Goal: Information Seeking & Learning: Learn about a topic

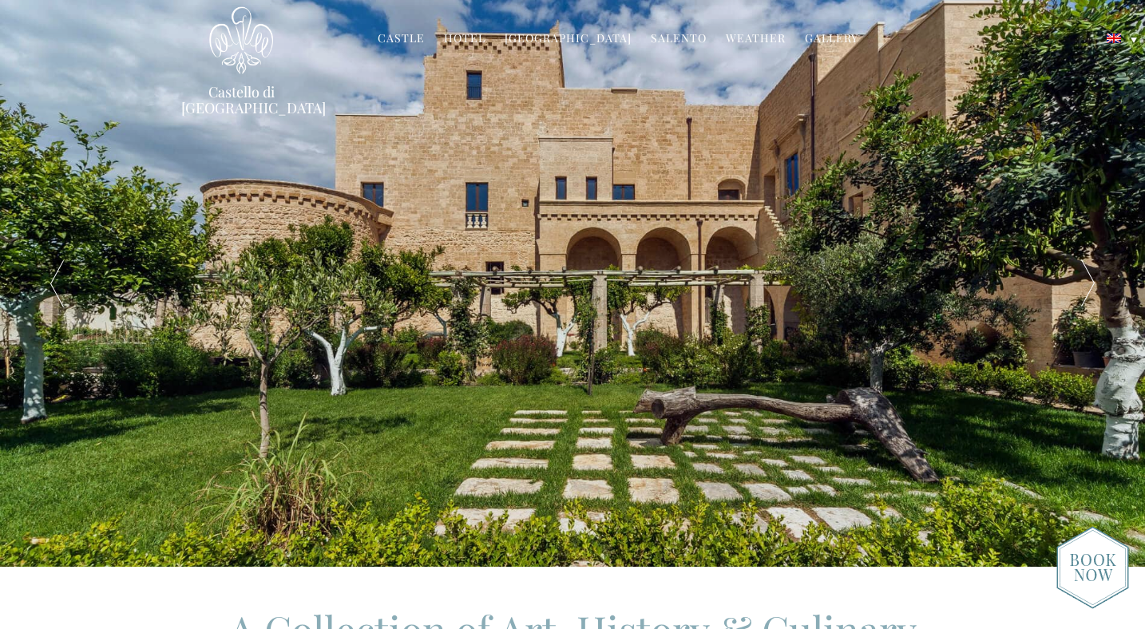
click at [485, 41] on link "Hotel" at bounding box center [465, 39] width 42 height 18
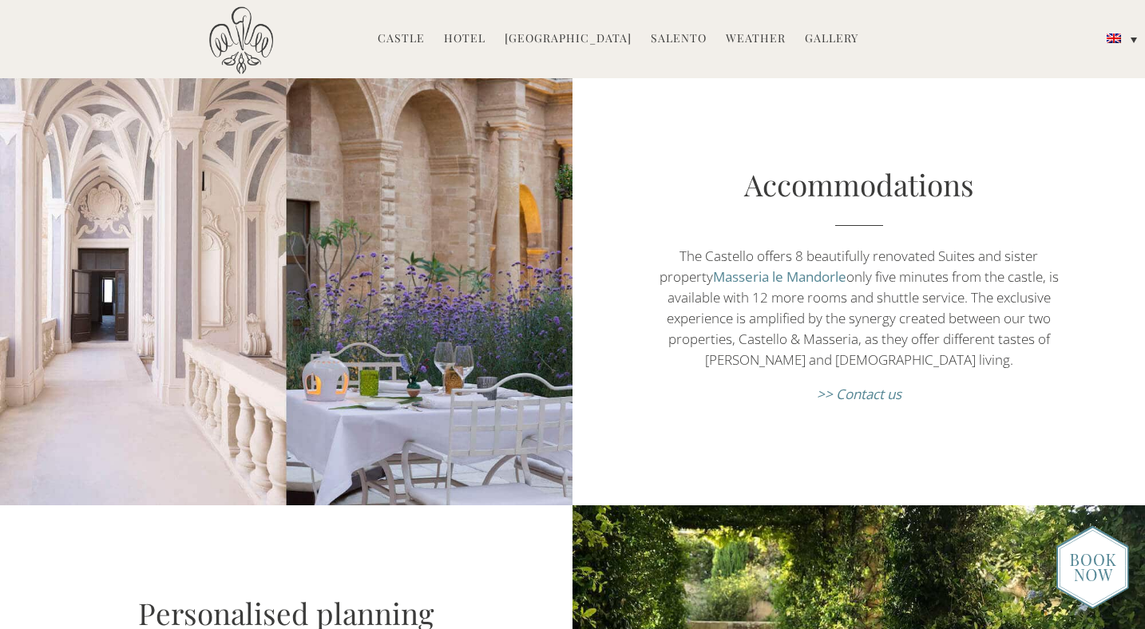
scroll to position [993, 0]
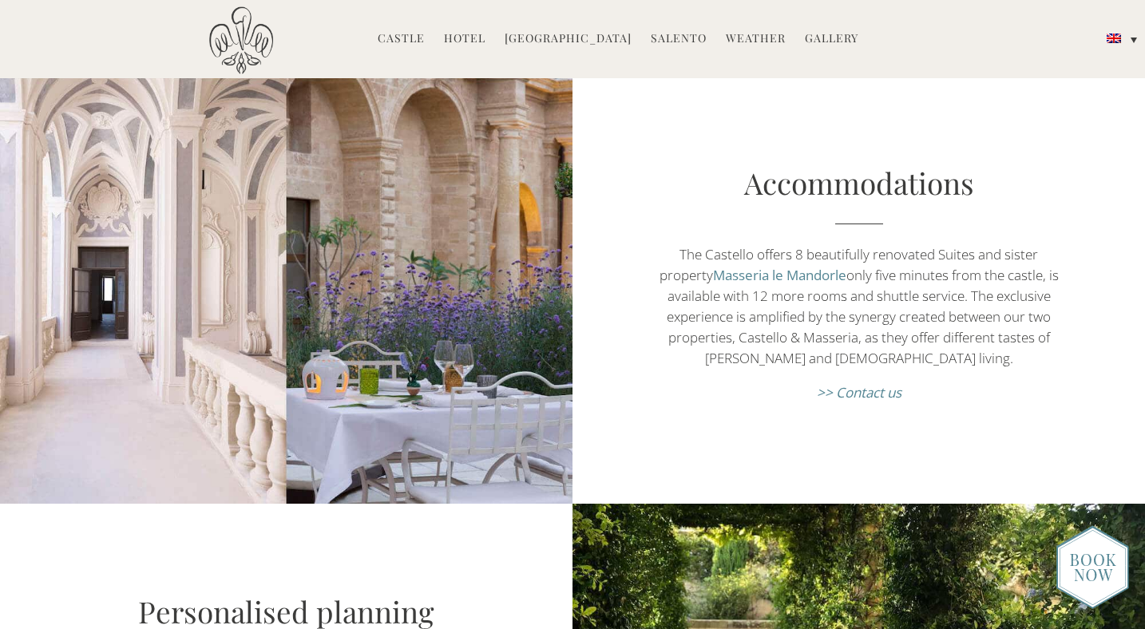
click at [783, 266] on link "Masseria le Mandorle" at bounding box center [779, 275] width 133 height 18
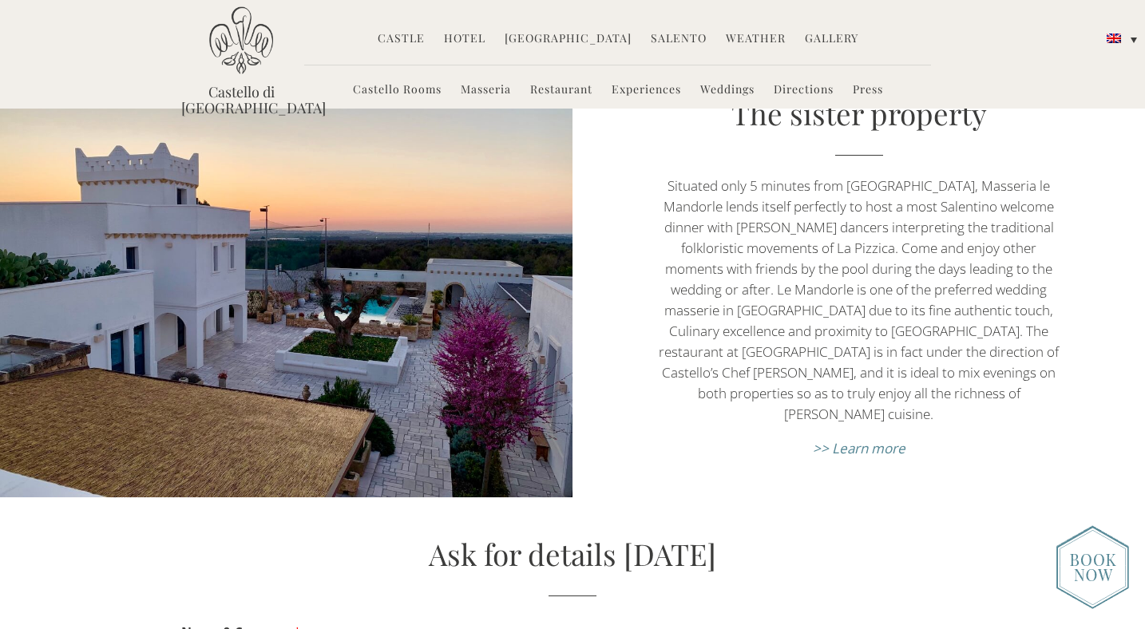
scroll to position [5737, 0]
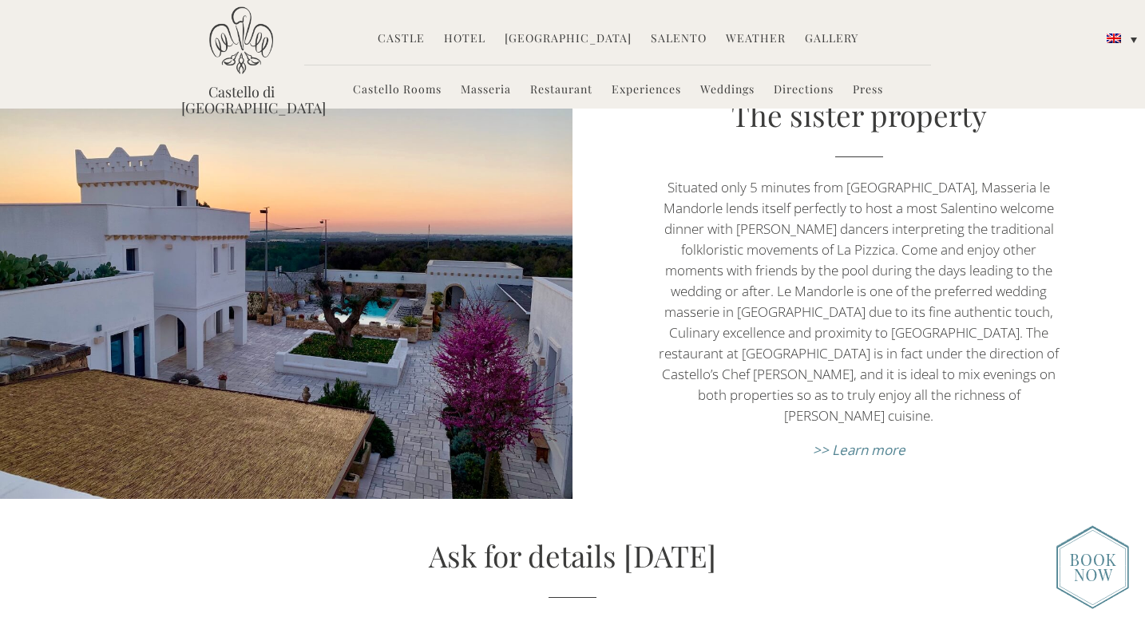
click at [845, 441] on em ">> Learn more" at bounding box center [859, 450] width 93 height 18
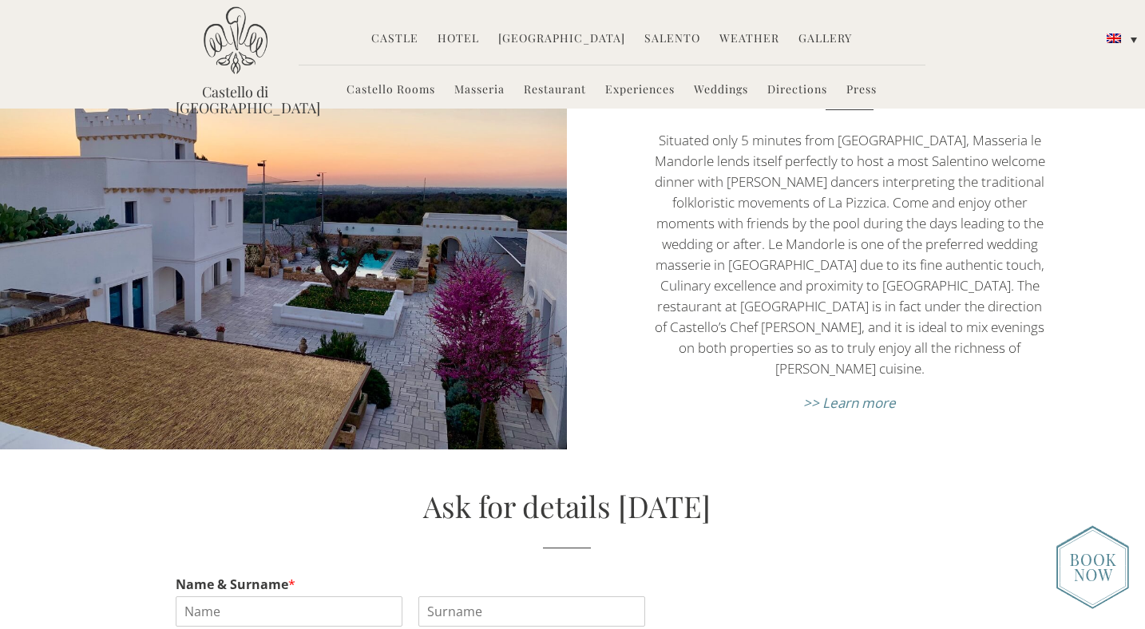
click at [853, 394] on em ">> Learn more" at bounding box center [849, 403] width 93 height 18
drag, startPoint x: 851, startPoint y: 133, endPoint x: 1037, endPoint y: 132, distance: 186.0
click at [1037, 132] on p "Situated only 5 minutes from [GEOGRAPHIC_DATA], Masseria le Mandorle lends itse…" at bounding box center [849, 254] width 394 height 249
copy p "astello, Masseria le Mandorle"
